Goal: Obtain resource: Download file/media

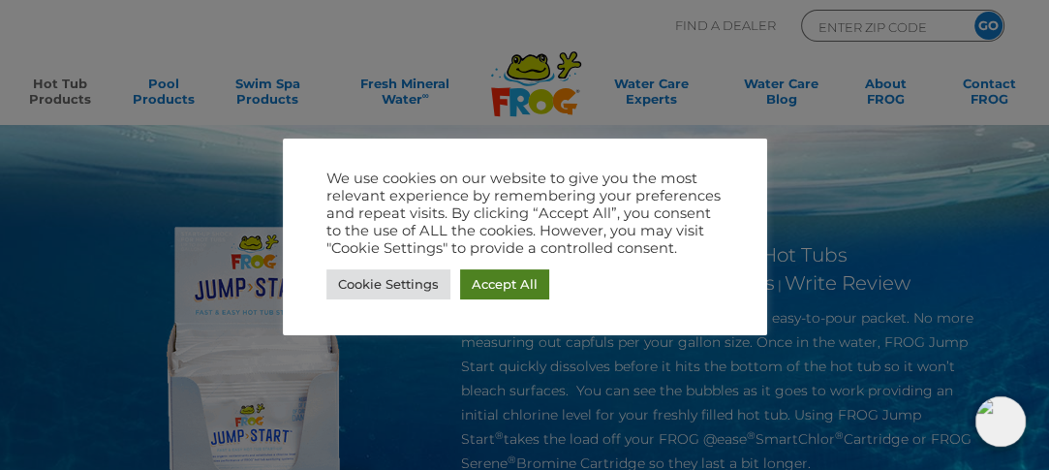
click at [506, 282] on link "Accept All" at bounding box center [504, 284] width 89 height 30
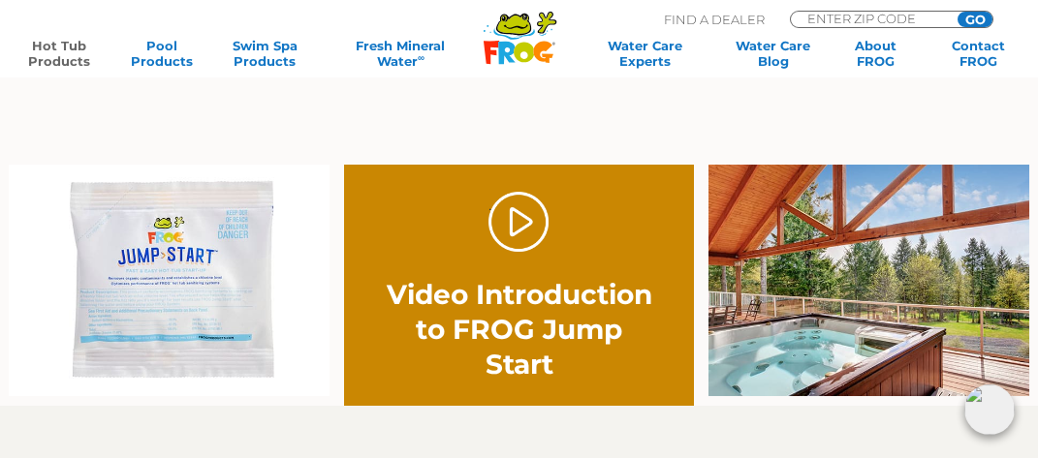
scroll to position [852, 0]
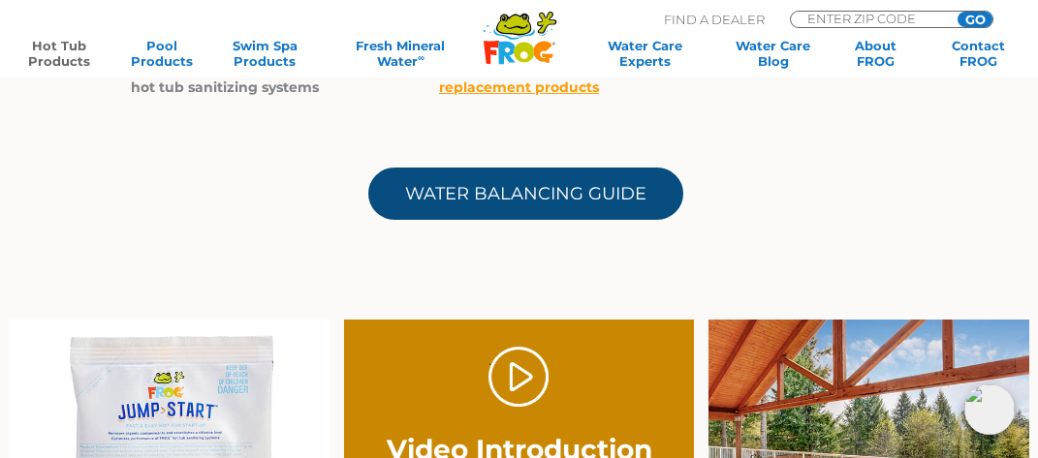
click at [597, 178] on link "Water Balancing Guide" at bounding box center [525, 194] width 315 height 52
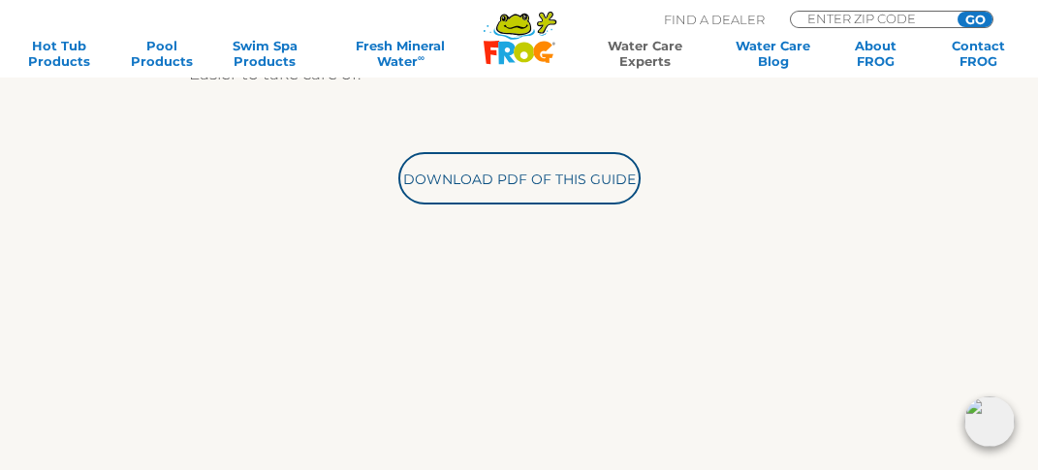
scroll to position [465, 0]
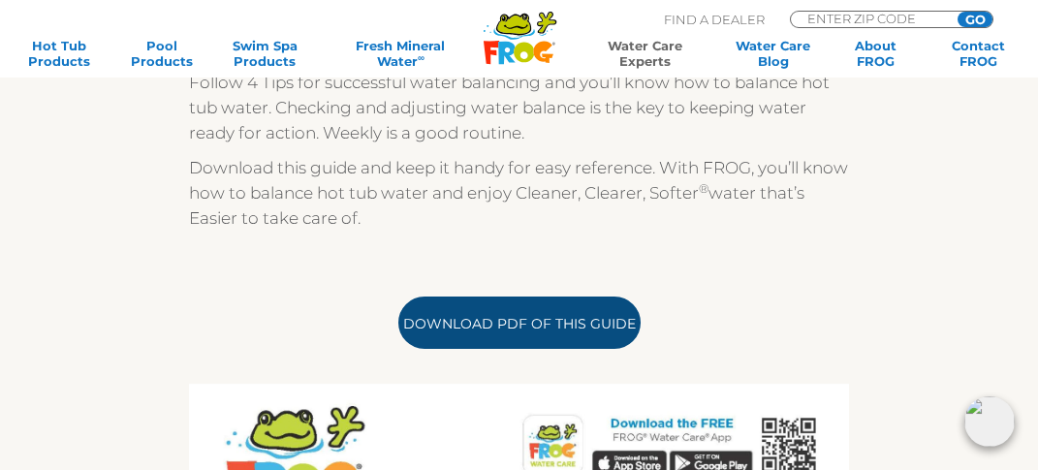
click at [511, 328] on link "Download PDF of this Guide" at bounding box center [519, 322] width 242 height 52
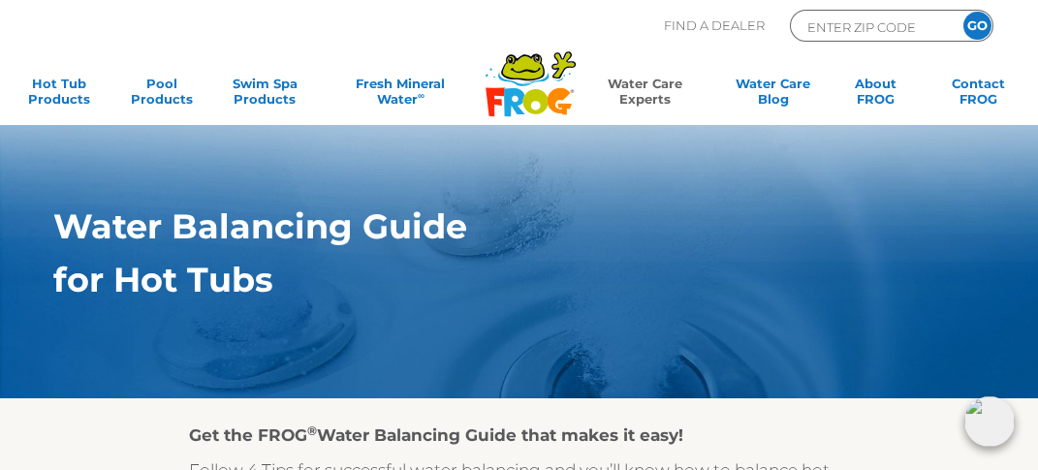
scroll to position [0, 0]
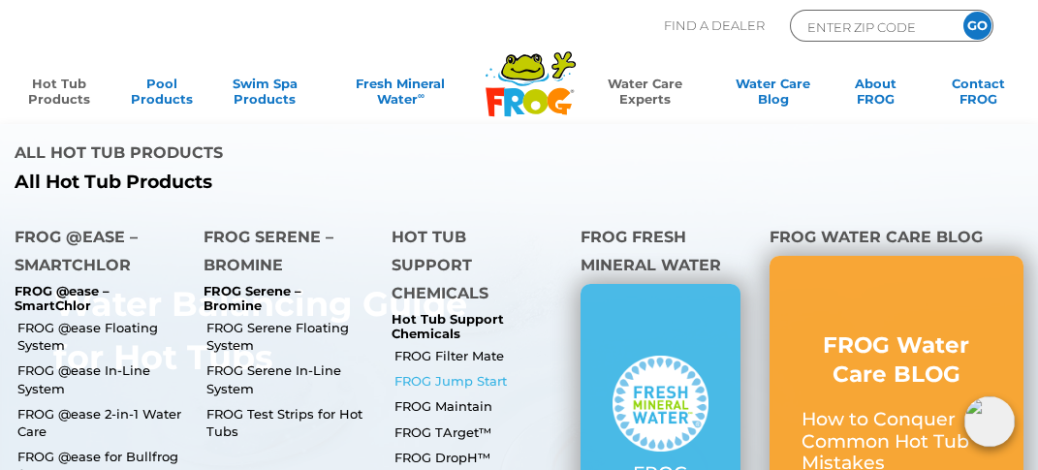
click at [448, 372] on link "FROG Jump Start" at bounding box center [479, 380] width 171 height 17
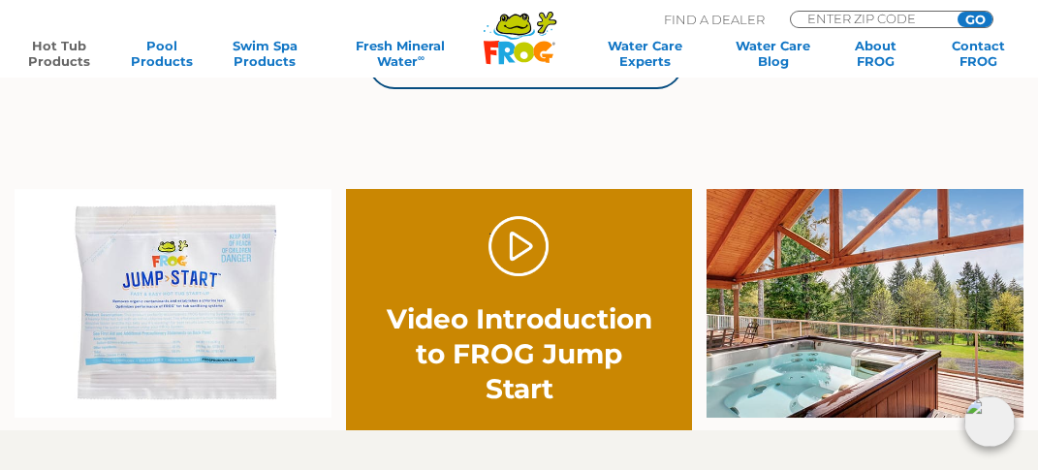
scroll to position [1085, 0]
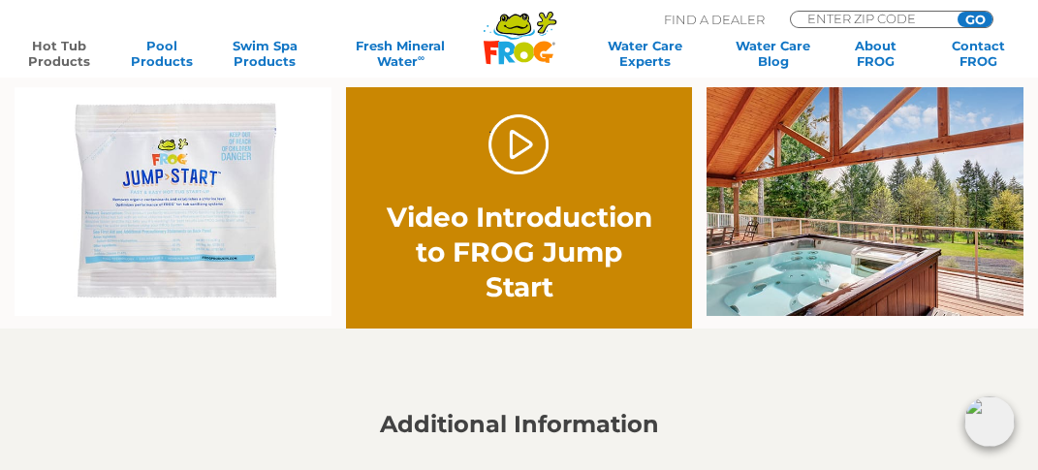
click at [488, 215] on h2 "Video Introduction to FROG Jump Start" at bounding box center [519, 252] width 277 height 105
click at [526, 144] on link "." at bounding box center [518, 144] width 61 height 61
